Goal: Navigation & Orientation: Understand site structure

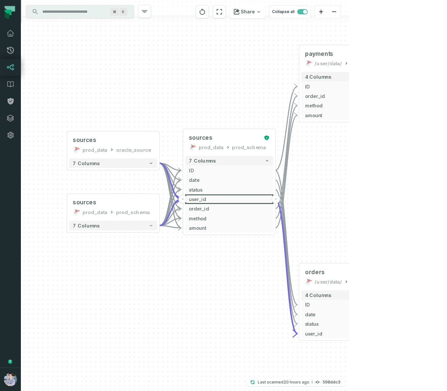
drag, startPoint x: 336, startPoint y: 223, endPoint x: 336, endPoint y: 205, distance: 18.3
click at [336, 205] on div "+ orders foundational view + 8 columns + Monthly Revenue POWER BI /Sales/Report…" at bounding box center [185, 195] width 328 height 391
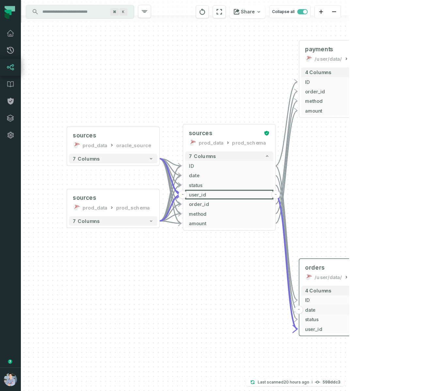
click at [338, 309] on span "date" at bounding box center [345, 309] width 81 height 7
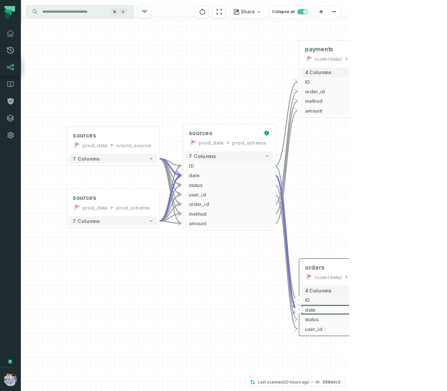
click at [343, 300] on span "ID" at bounding box center [345, 300] width 81 height 7
click at [339, 311] on span "date" at bounding box center [345, 309] width 81 height 7
click at [328, 329] on span "user_id" at bounding box center [345, 328] width 81 height 7
click at [335, 316] on span "status" at bounding box center [345, 318] width 81 height 7
click at [336, 307] on span "date" at bounding box center [345, 309] width 81 height 7
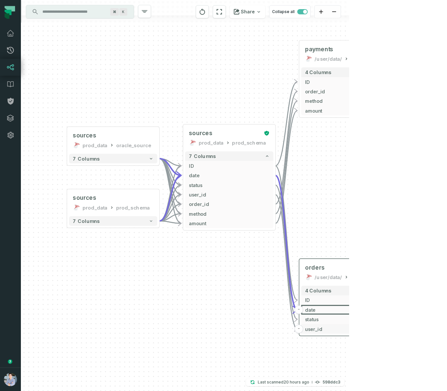
click at [329, 327] on span "user_id" at bounding box center [345, 328] width 81 height 7
click at [332, 317] on span "status" at bounding box center [345, 318] width 81 height 7
click at [315, 298] on span "ID" at bounding box center [345, 300] width 81 height 7
click at [318, 83] on span "ID" at bounding box center [345, 81] width 81 height 7
click at [334, 299] on span "ID" at bounding box center [345, 300] width 81 height 7
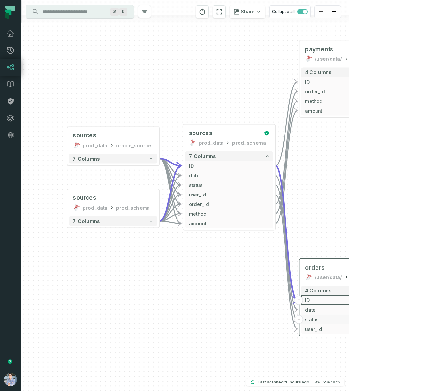
click at [346, 320] on span "status" at bounding box center [345, 318] width 81 height 7
click at [345, 307] on span "date" at bounding box center [345, 309] width 81 height 7
click at [331, 328] on span "user_id" at bounding box center [345, 328] width 81 height 7
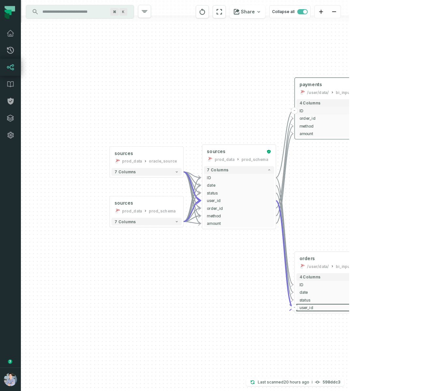
click at [315, 110] on span "ID" at bounding box center [331, 111] width 64 height 6
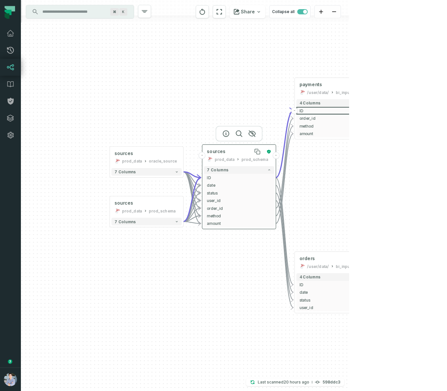
click at [221, 152] on span "sources" at bounding box center [216, 151] width 19 height 6
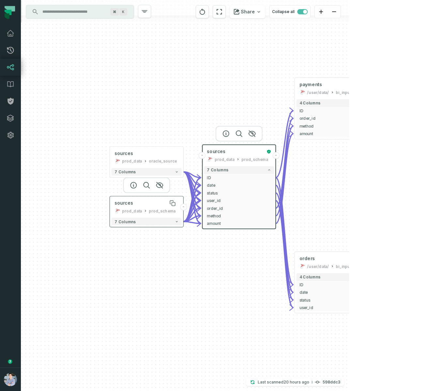
click at [143, 205] on div "sources" at bounding box center [147, 203] width 64 height 6
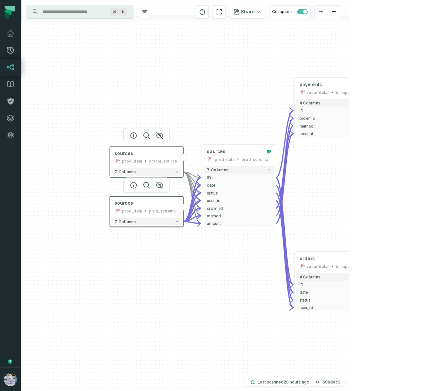
click at [150, 160] on div "oracle_source" at bounding box center [163, 161] width 28 height 6
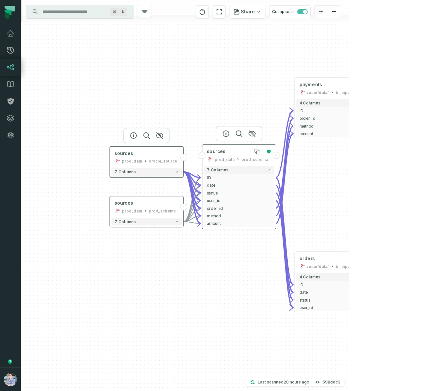
click at [225, 151] on div "sources" at bounding box center [235, 151] width 56 height 6
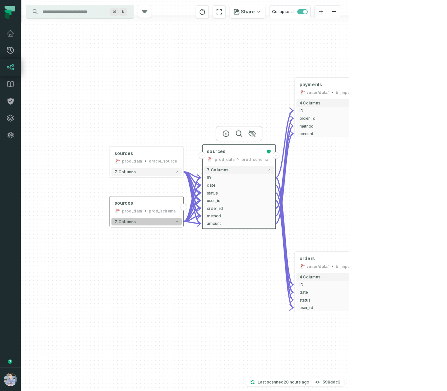
click at [151, 219] on button "7 columns" at bounding box center [146, 222] width 70 height 8
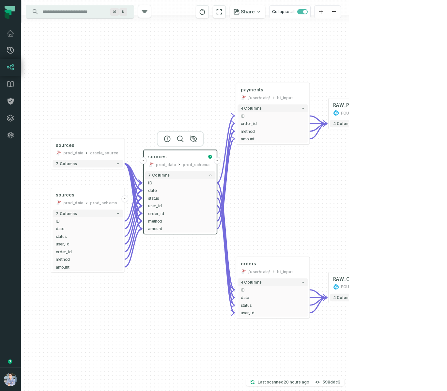
drag, startPoint x: 204, startPoint y: 306, endPoint x: 152, endPoint y: 298, distance: 52.2
click at [152, 298] on div "+ orders foundational view + 8 columns + Monthly Revenue POWER BI /Sales/Report…" at bounding box center [185, 195] width 328 height 391
